Goal: Task Accomplishment & Management: Manage account settings

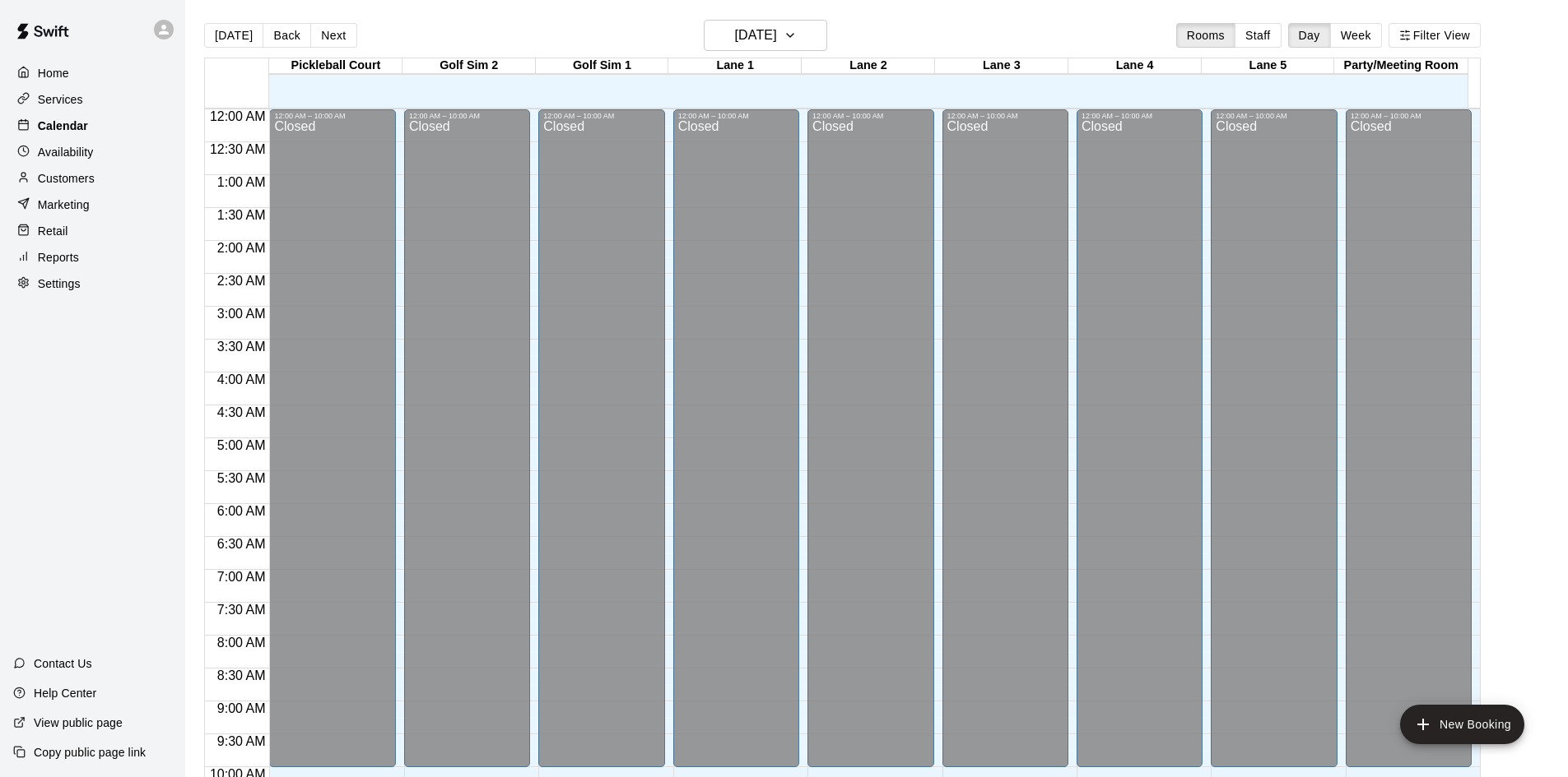
drag, startPoint x: 0, startPoint y: 0, endPoint x: 85, endPoint y: 127, distance: 152.8
click at [85, 127] on p "Calendar" at bounding box center [63, 126] width 51 height 17
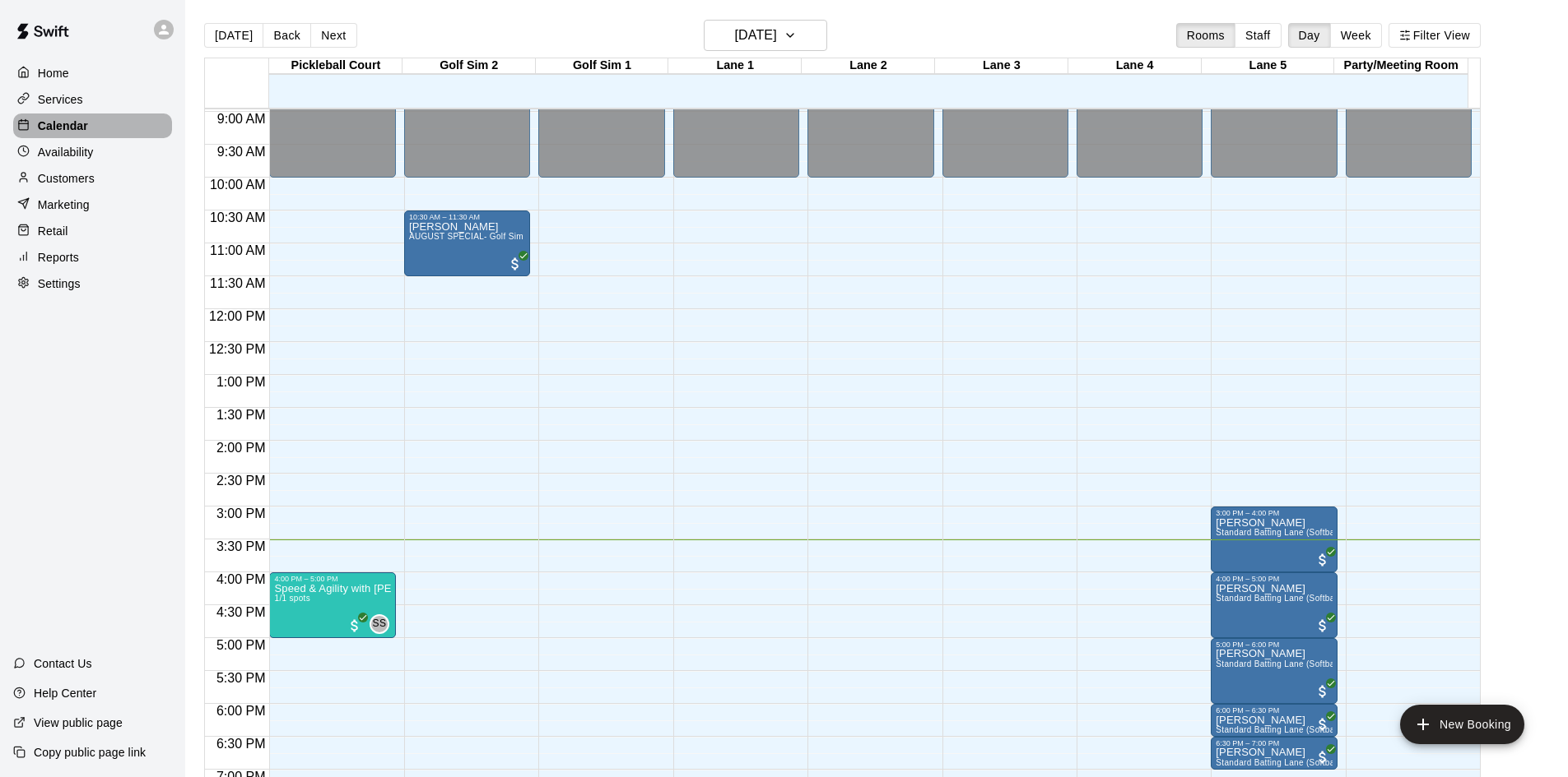
click at [85, 127] on p "Calendar" at bounding box center [63, 126] width 51 height 17
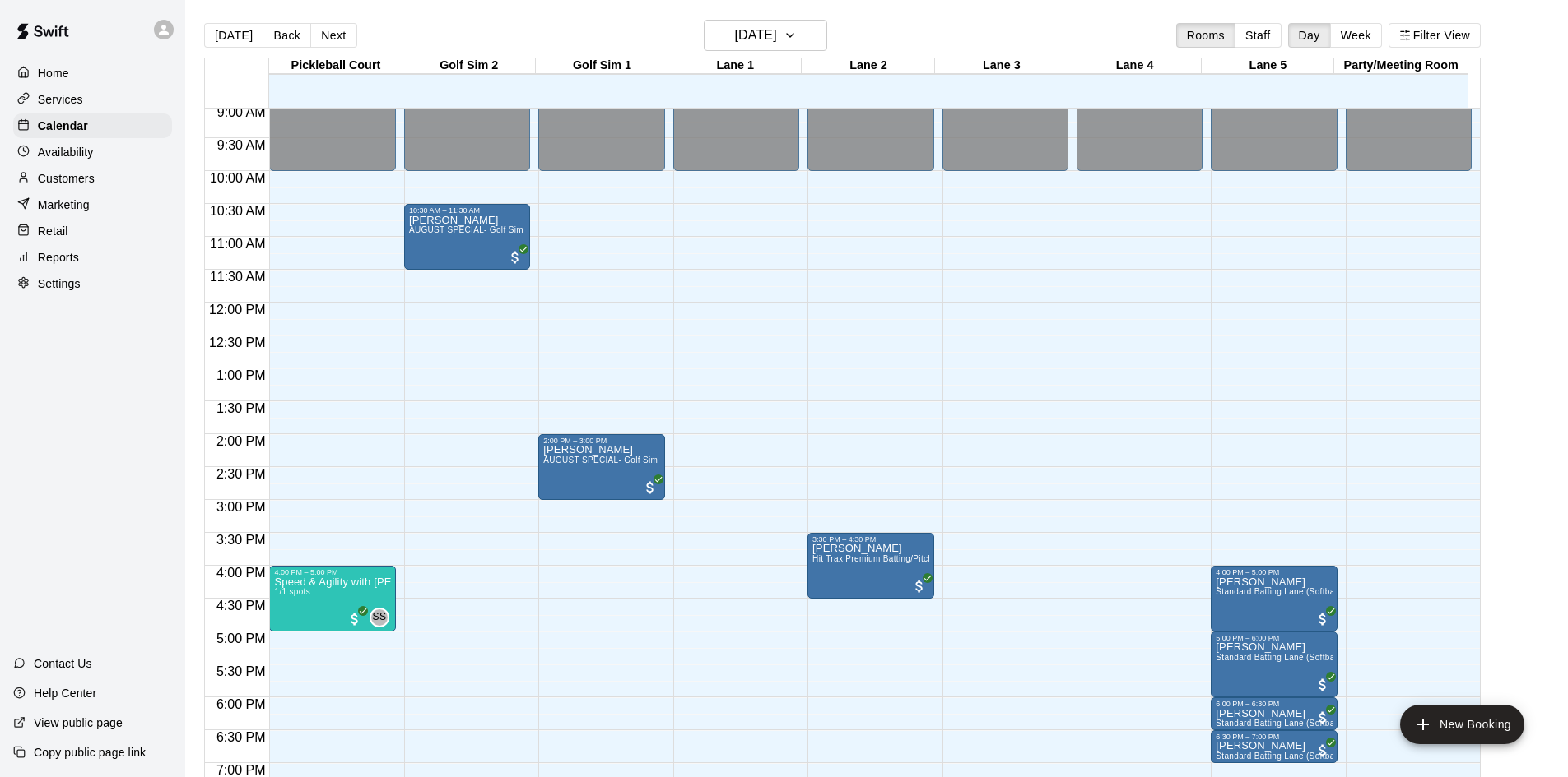
scroll to position [761, 0]
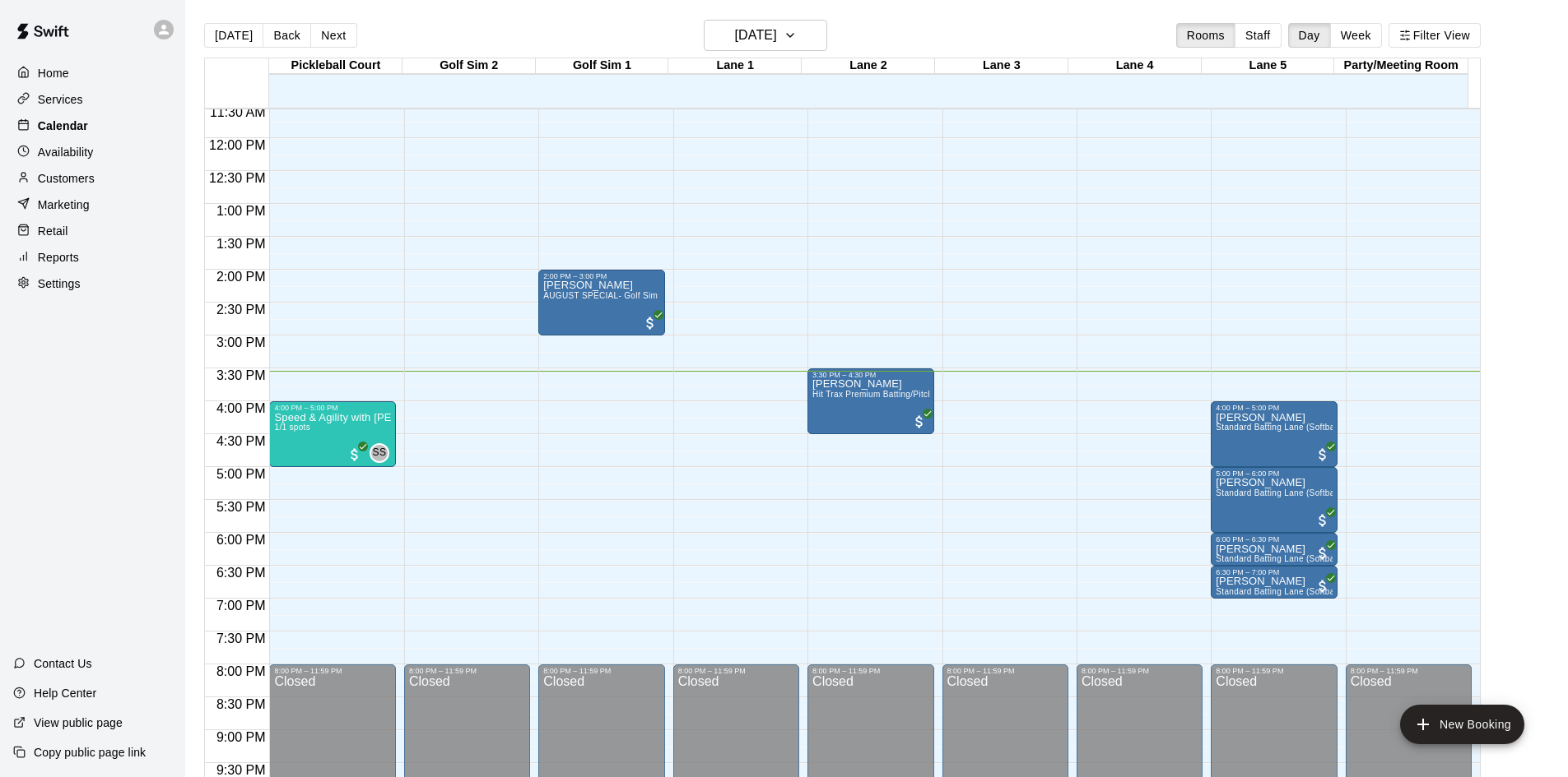
click at [73, 125] on p "Calendar" at bounding box center [63, 126] width 51 height 17
click at [66, 116] on div "Calendar" at bounding box center [92, 126] width 158 height 25
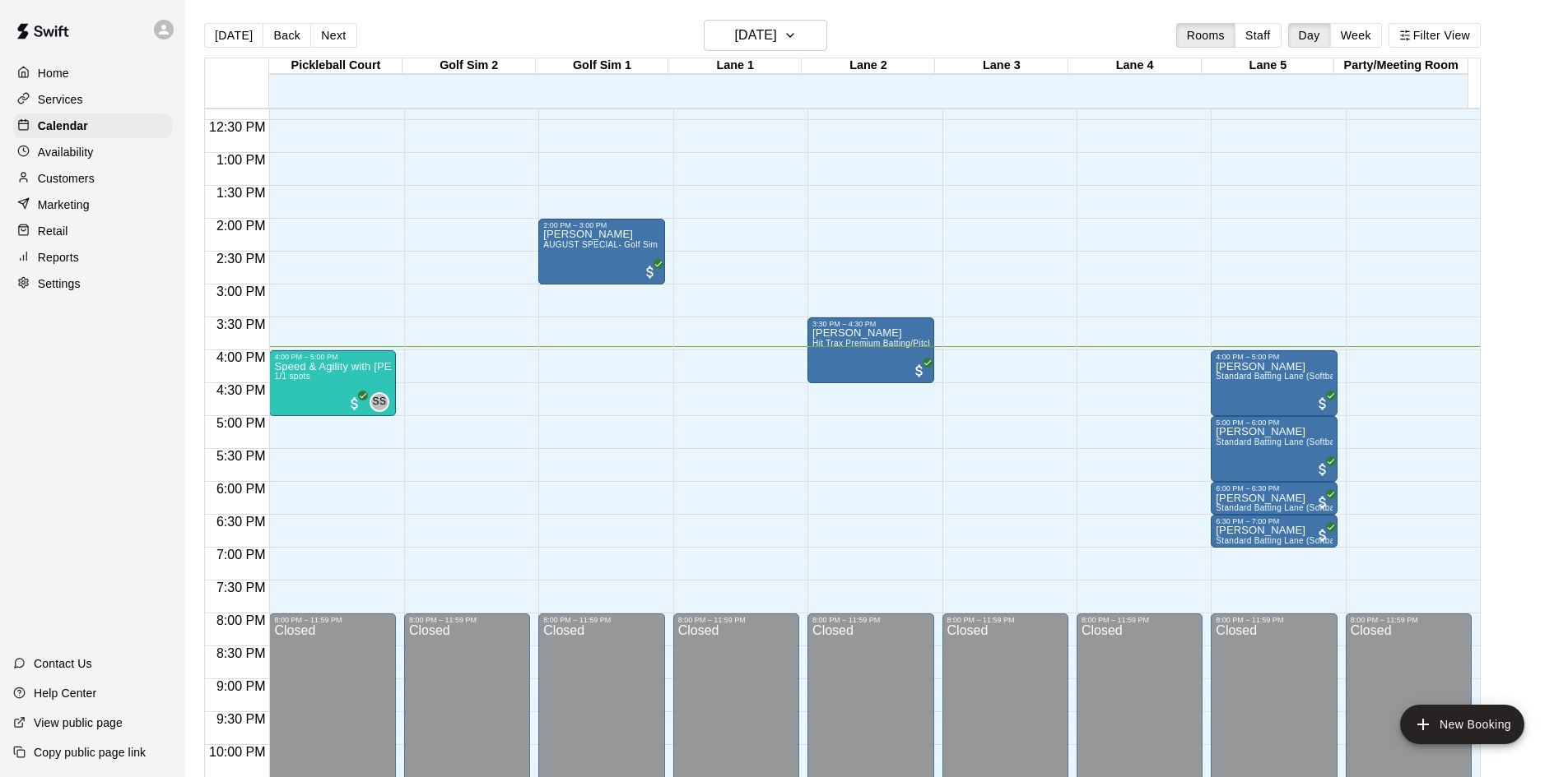
scroll to position [894, 0]
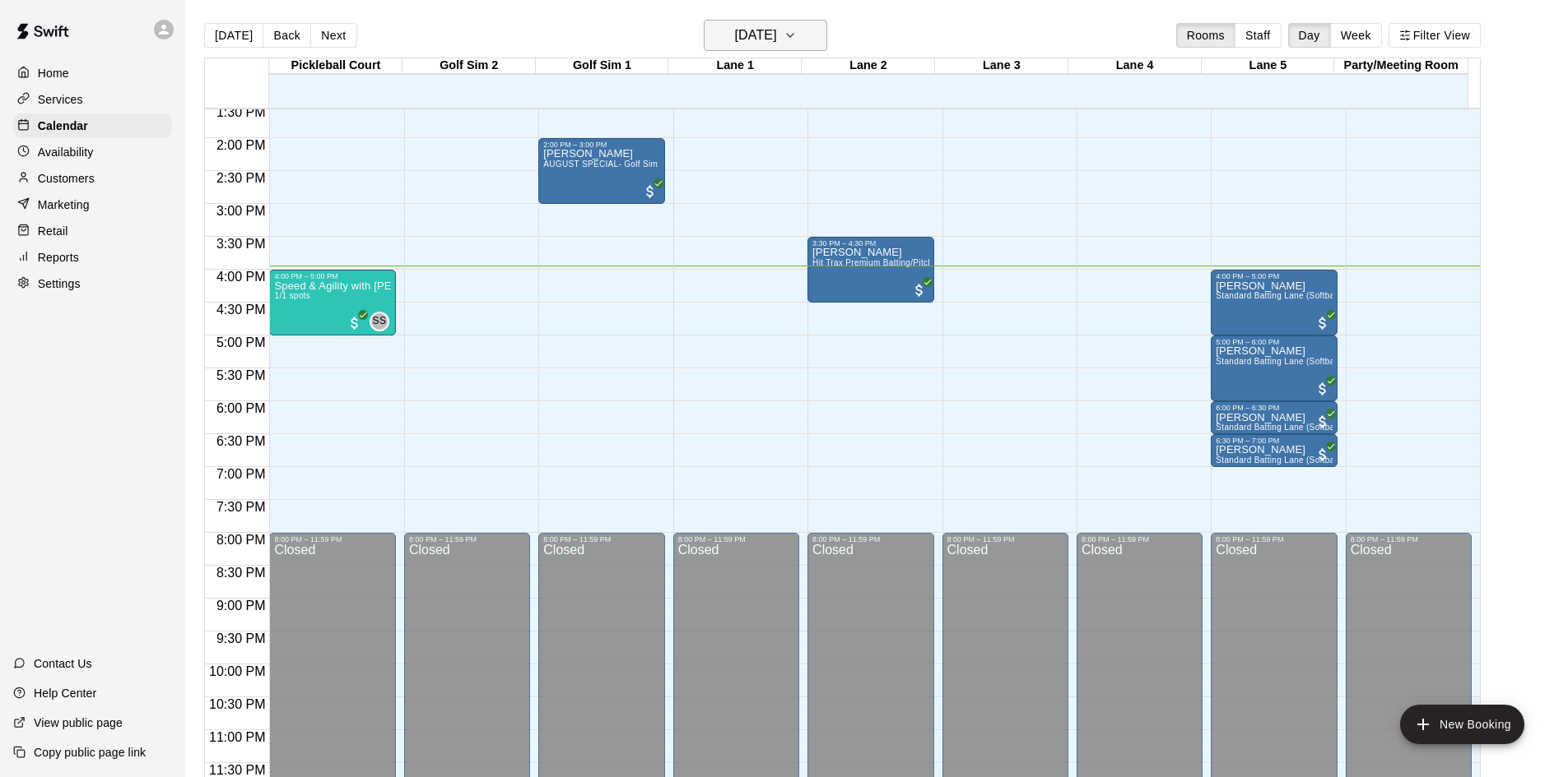
click at [796, 41] on icon "button" at bounding box center [790, 36] width 13 height 20
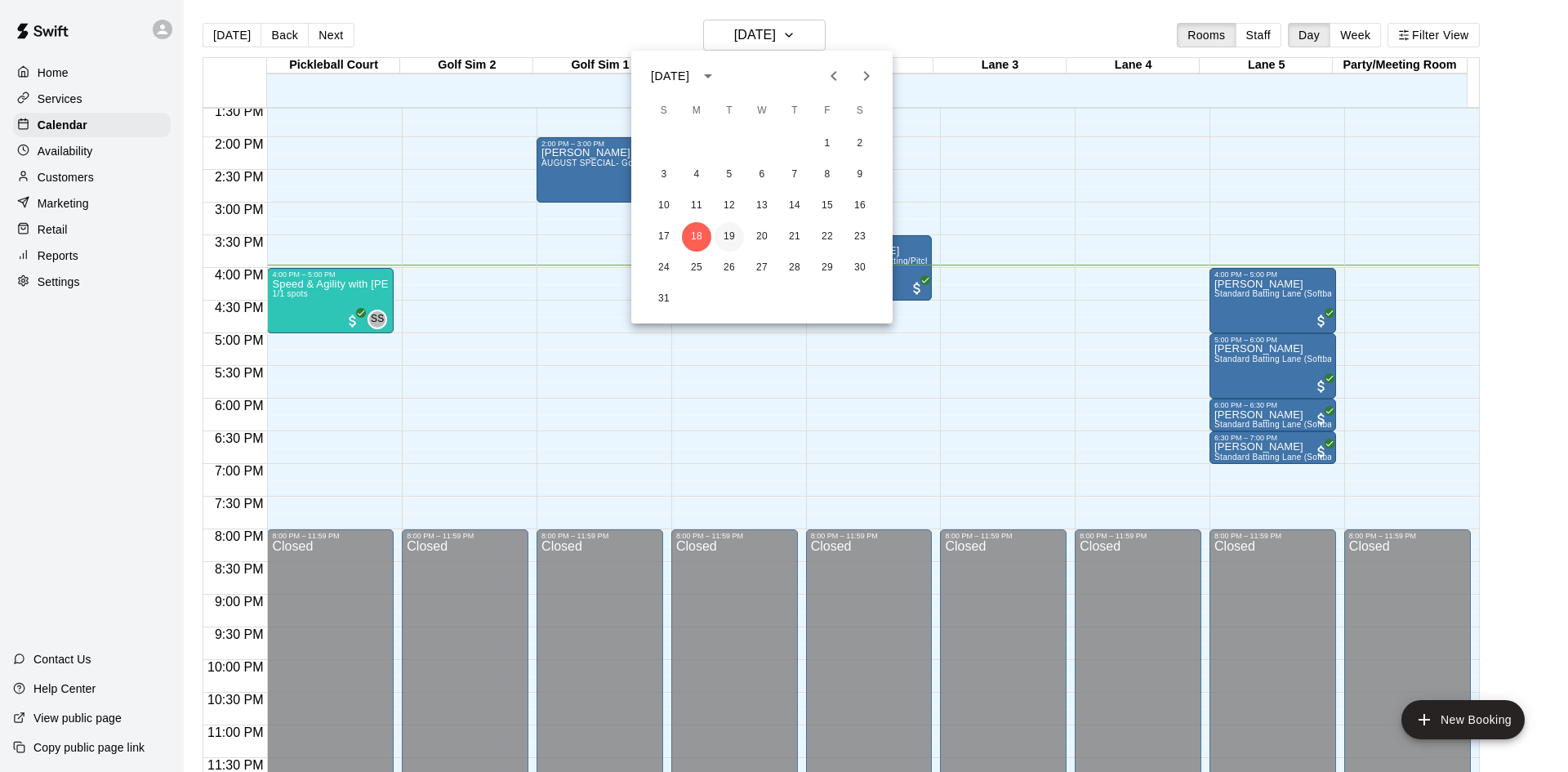
click at [730, 236] on button "19" at bounding box center [730, 237] width 30 height 30
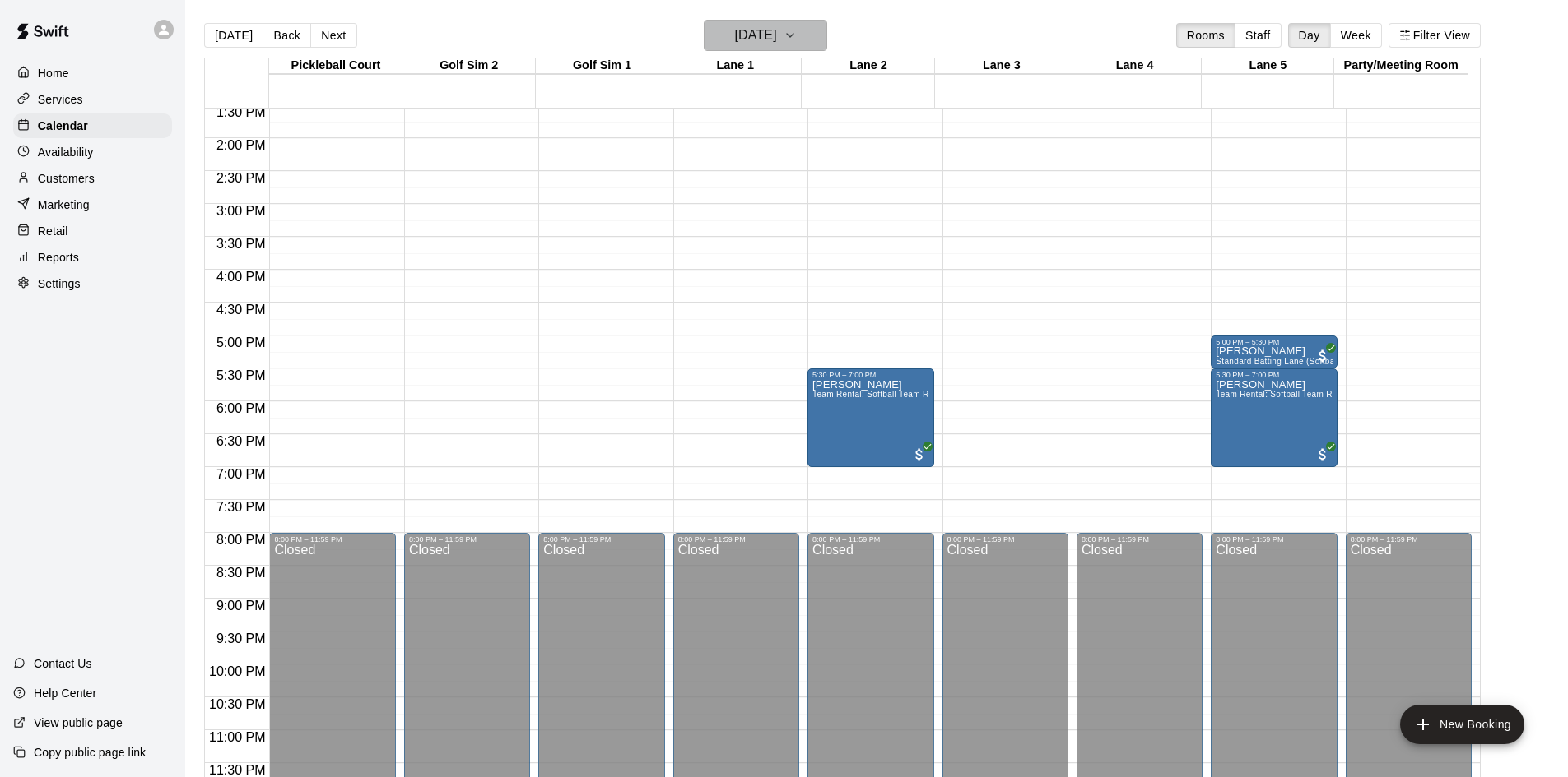
click at [810, 42] on button "Tuesday Aug 19" at bounding box center [765, 36] width 124 height 32
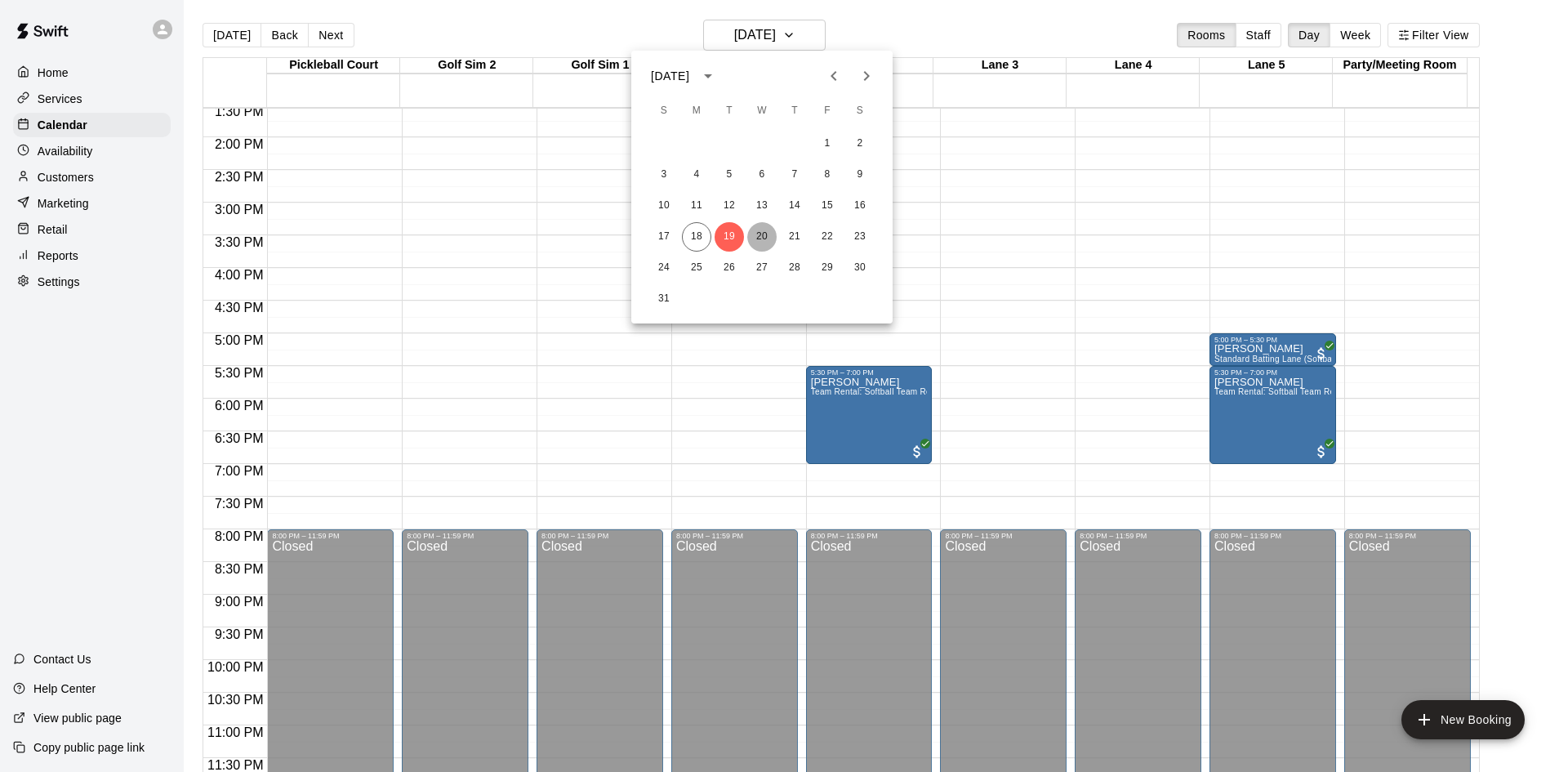
click at [758, 237] on button "20" at bounding box center [763, 237] width 30 height 30
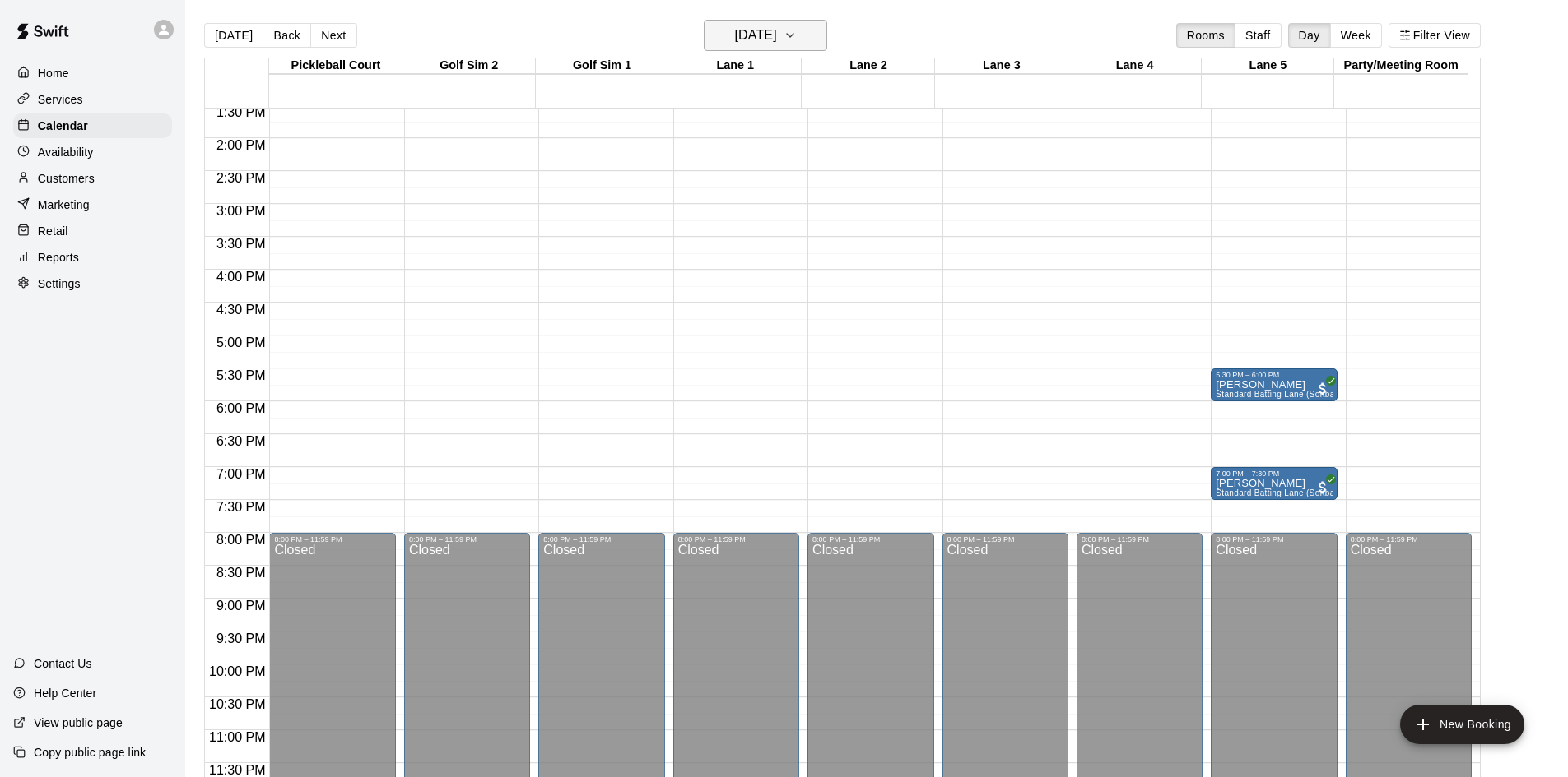
click at [793, 36] on icon "button" at bounding box center [790, 36] width 7 height 3
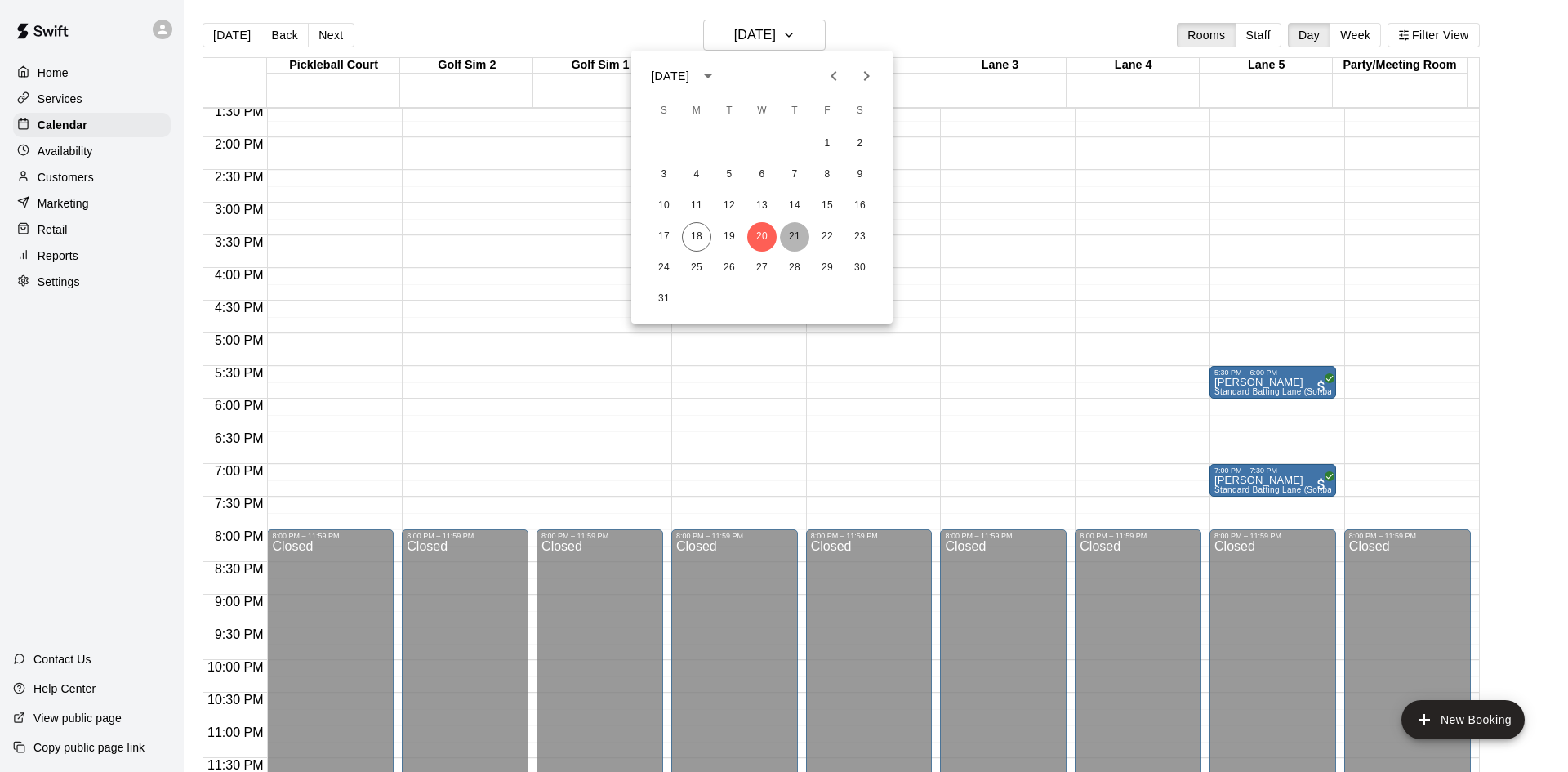
click at [790, 241] on button "21" at bounding box center [795, 237] width 30 height 30
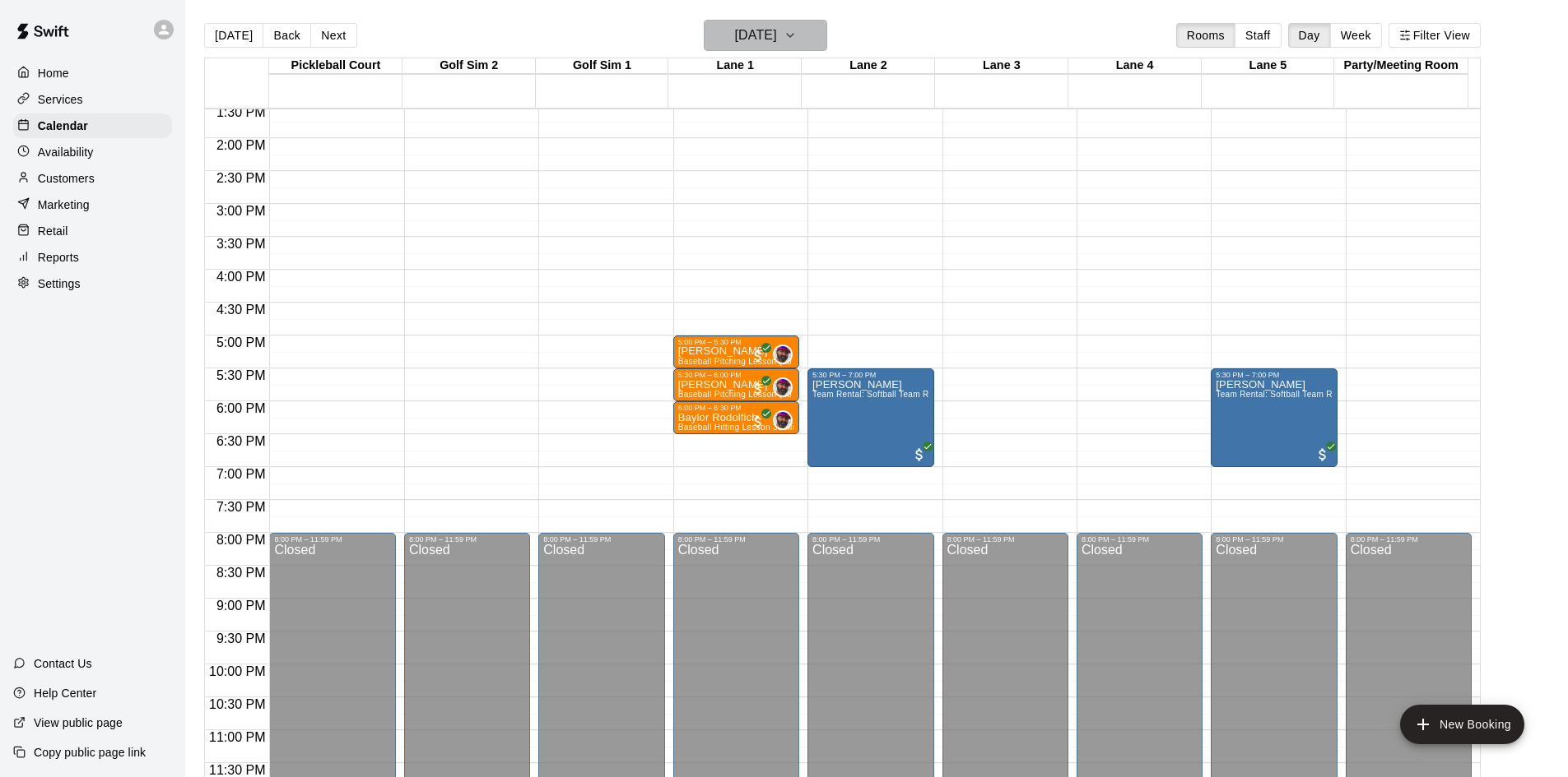
click at [796, 30] on icon "button" at bounding box center [790, 36] width 13 height 20
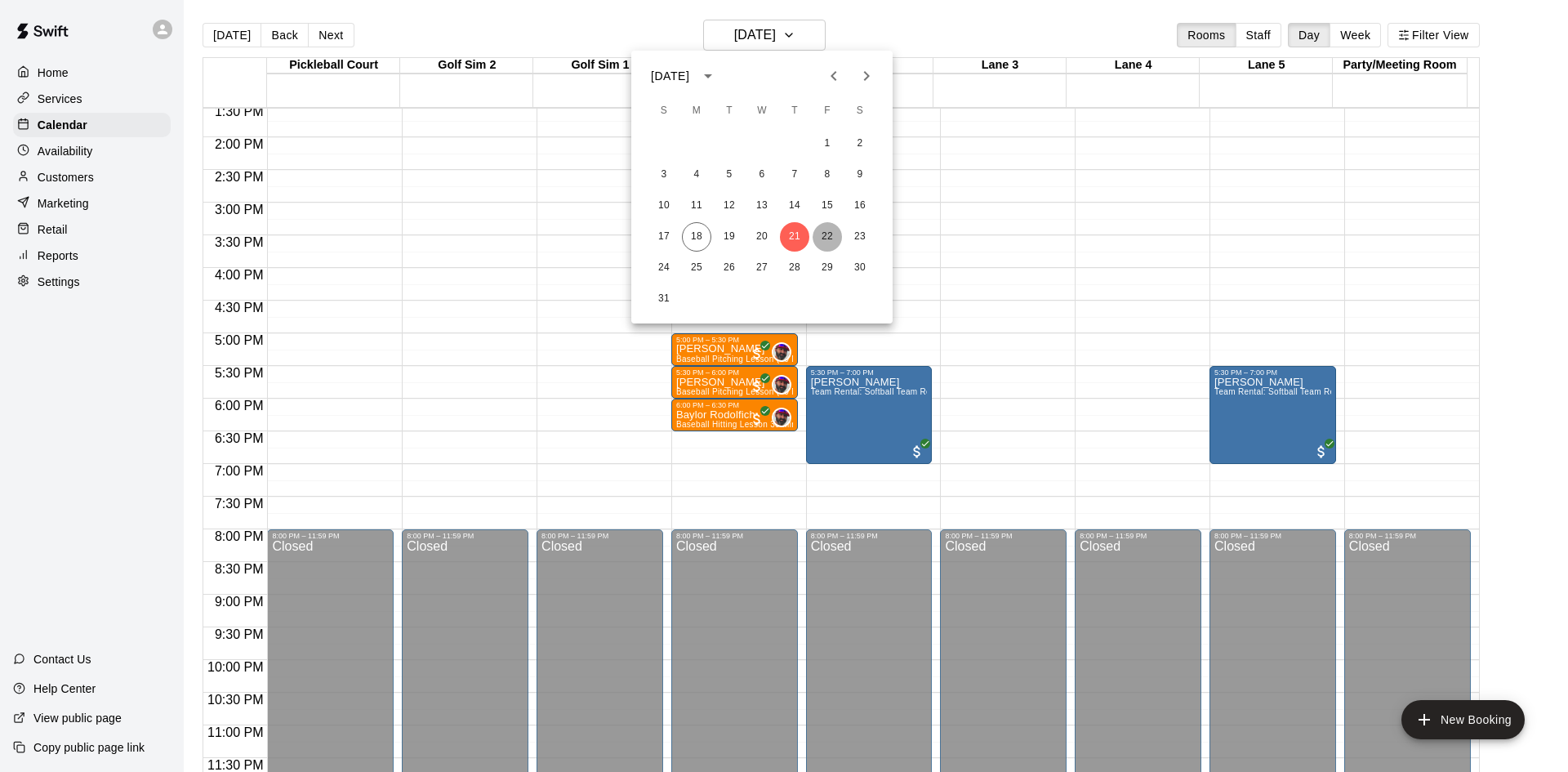
click at [826, 241] on button "22" at bounding box center [828, 237] width 30 height 30
